Goal: Find specific page/section: Find specific page/section

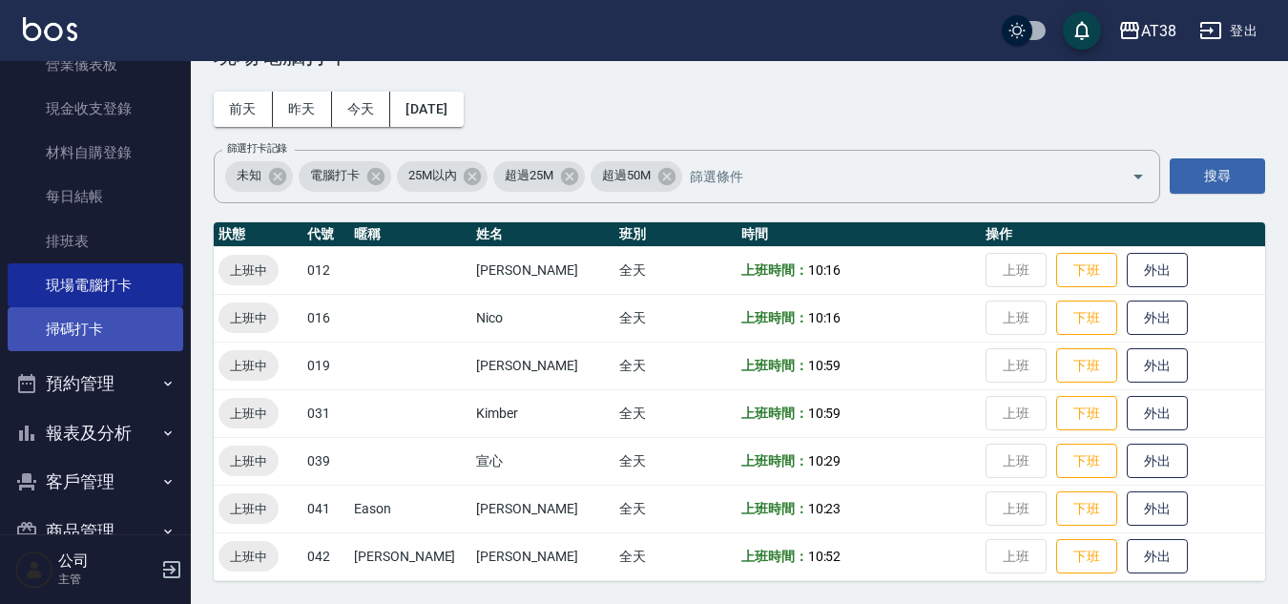
scroll to position [451, 0]
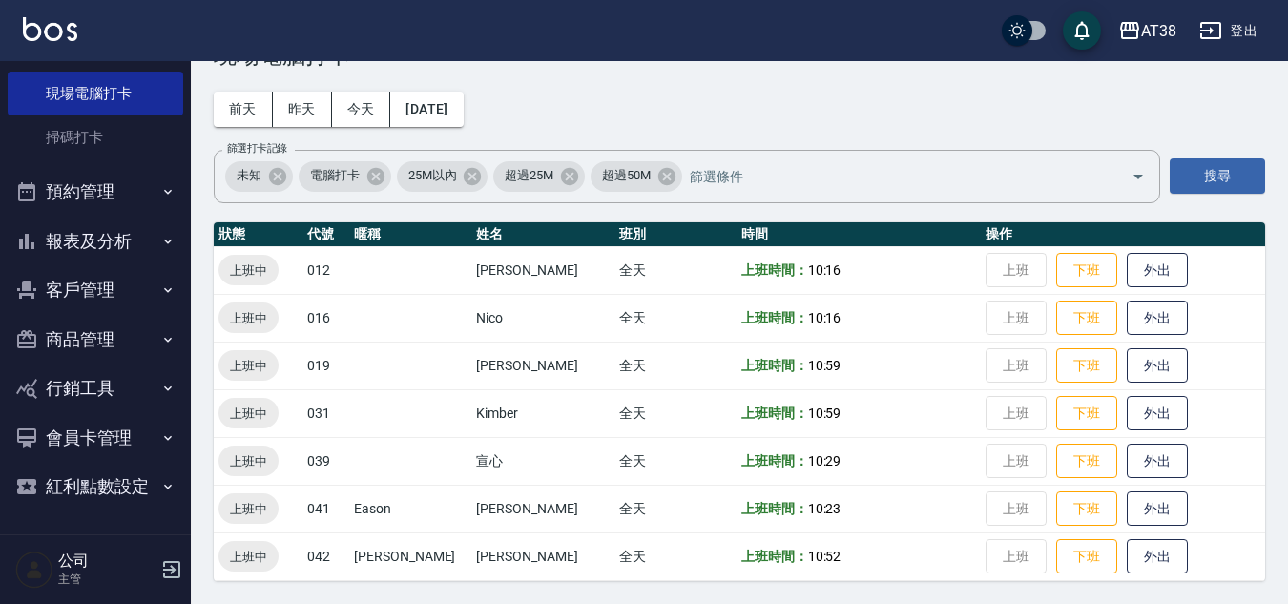
click at [95, 246] on button "報表及分析" at bounding box center [96, 242] width 176 height 50
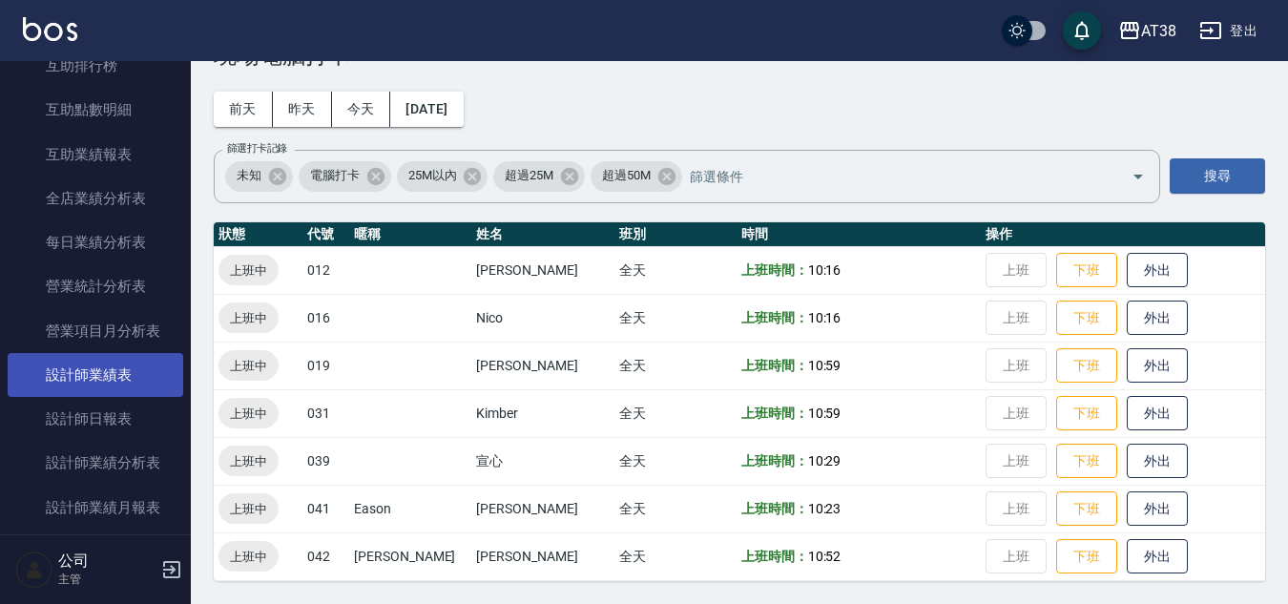
scroll to position [1024, 0]
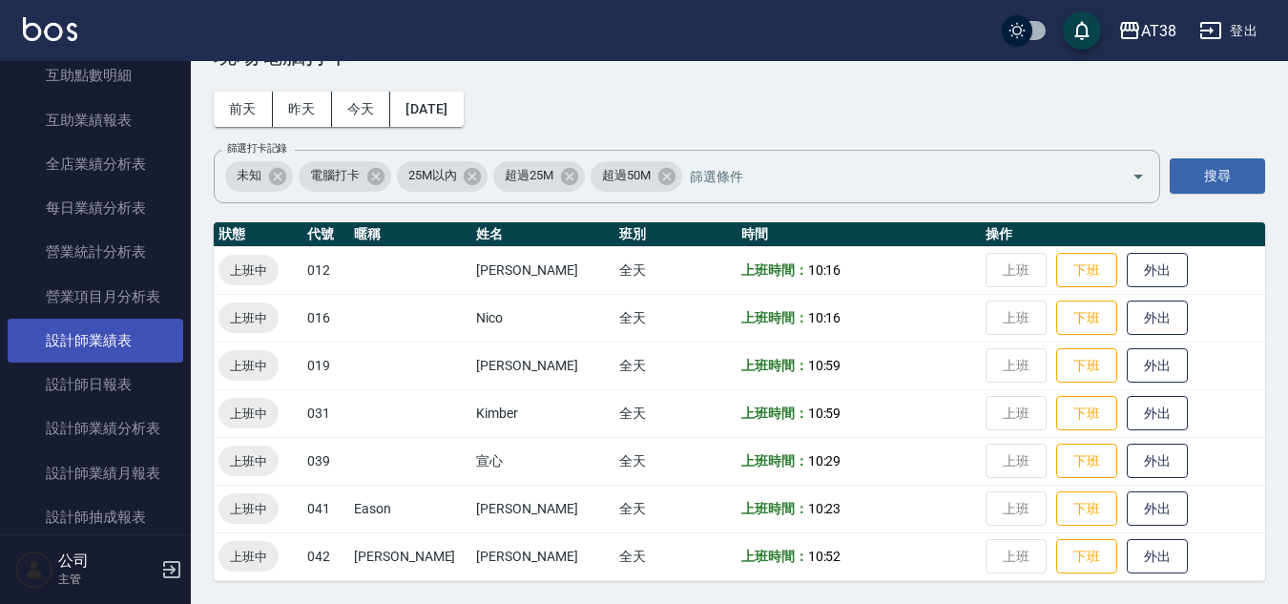
click at [116, 354] on link "設計師業績表" at bounding box center [96, 341] width 176 height 44
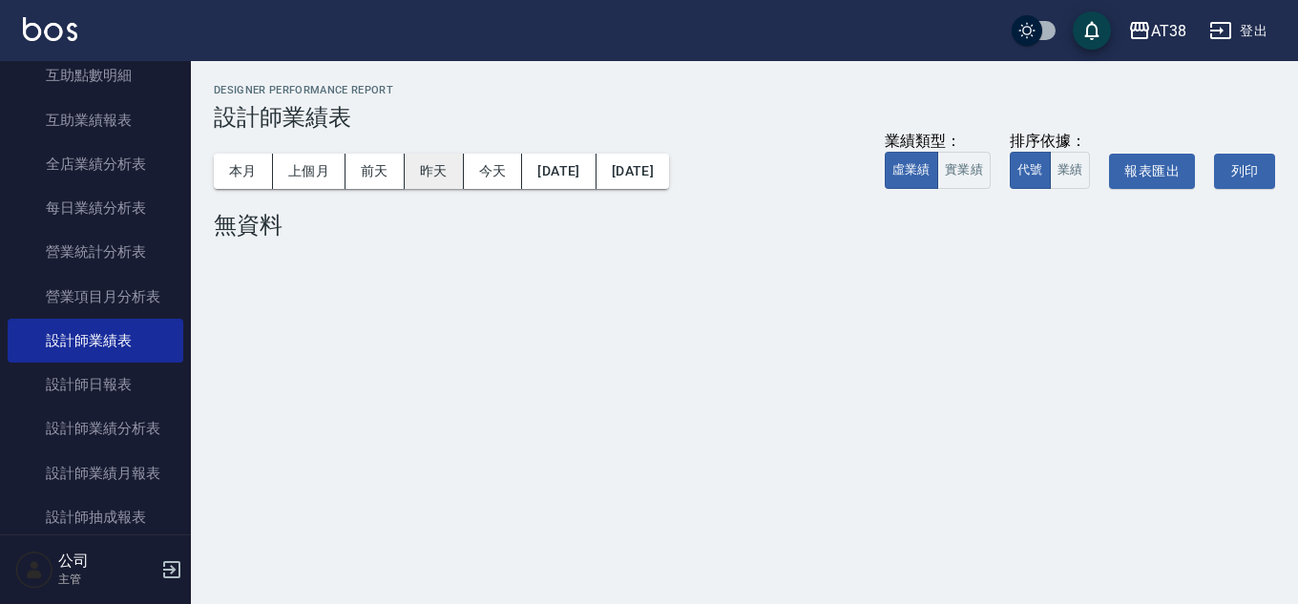
click at [432, 175] on button "昨天" at bounding box center [434, 171] width 59 height 35
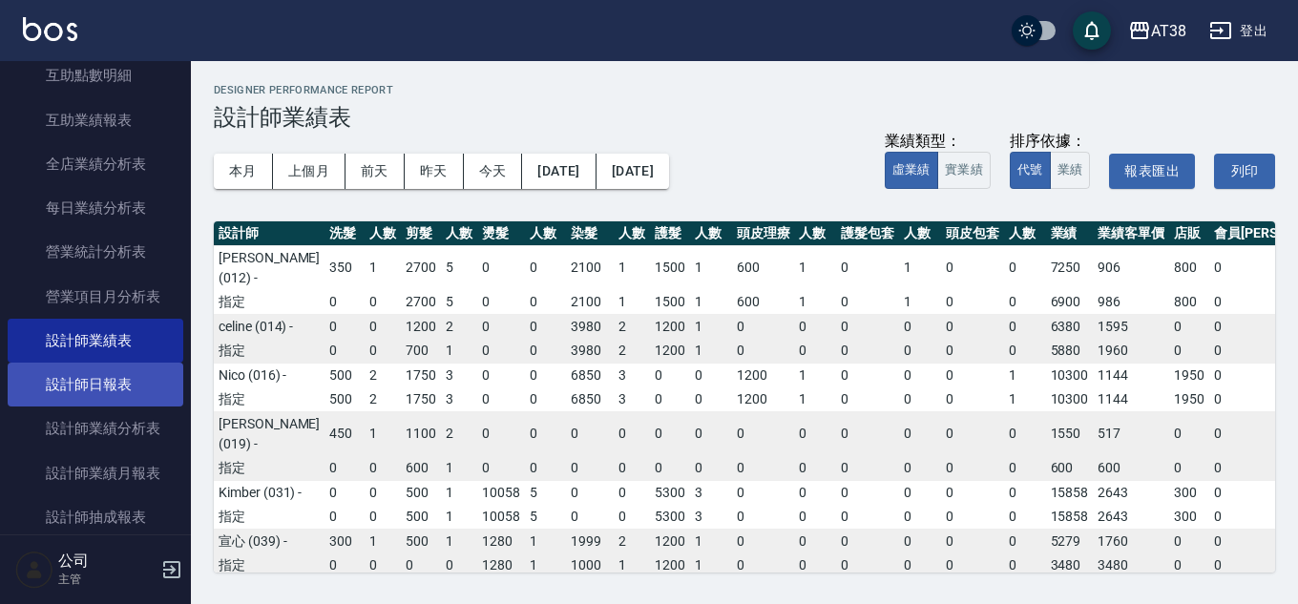
click at [134, 392] on link "設計師日報表" at bounding box center [96, 385] width 176 height 44
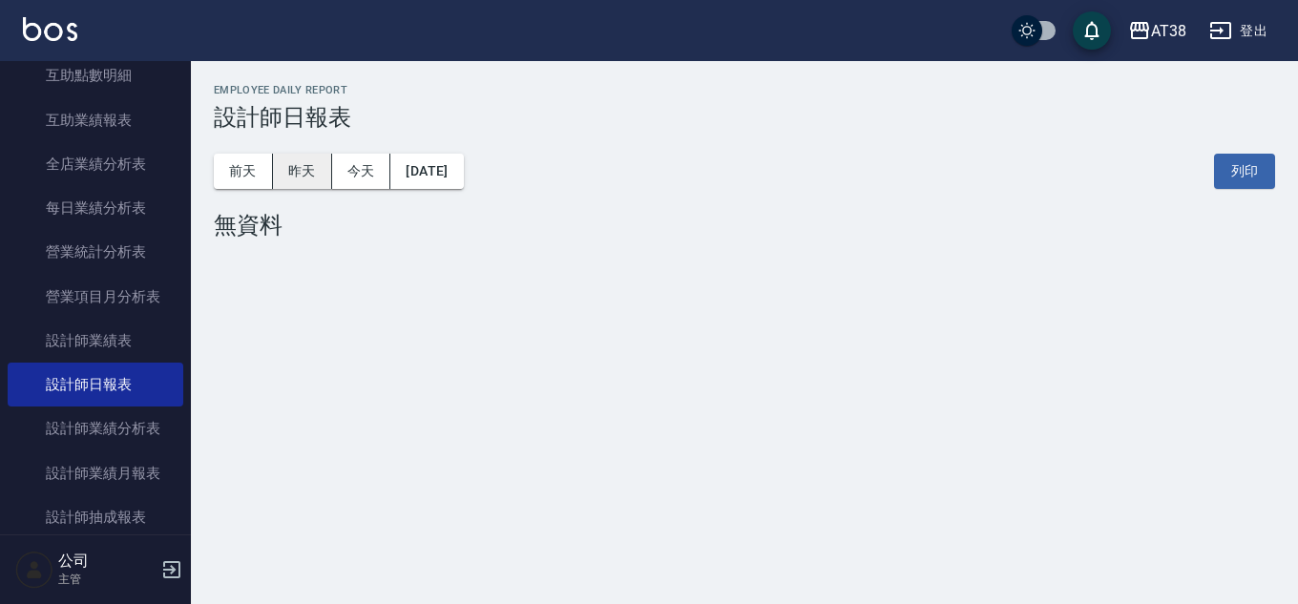
click at [303, 167] on button "昨天" at bounding box center [302, 171] width 59 height 35
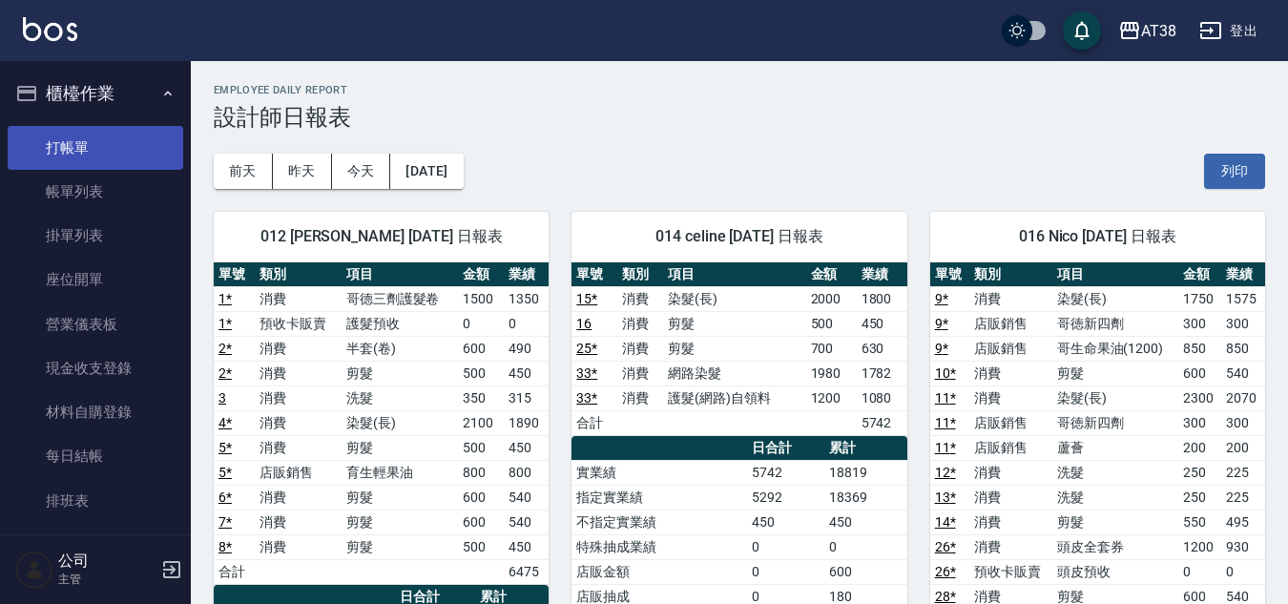
click at [99, 144] on link "打帳單" at bounding box center [96, 148] width 176 height 44
